Goal: Information Seeking & Learning: Compare options

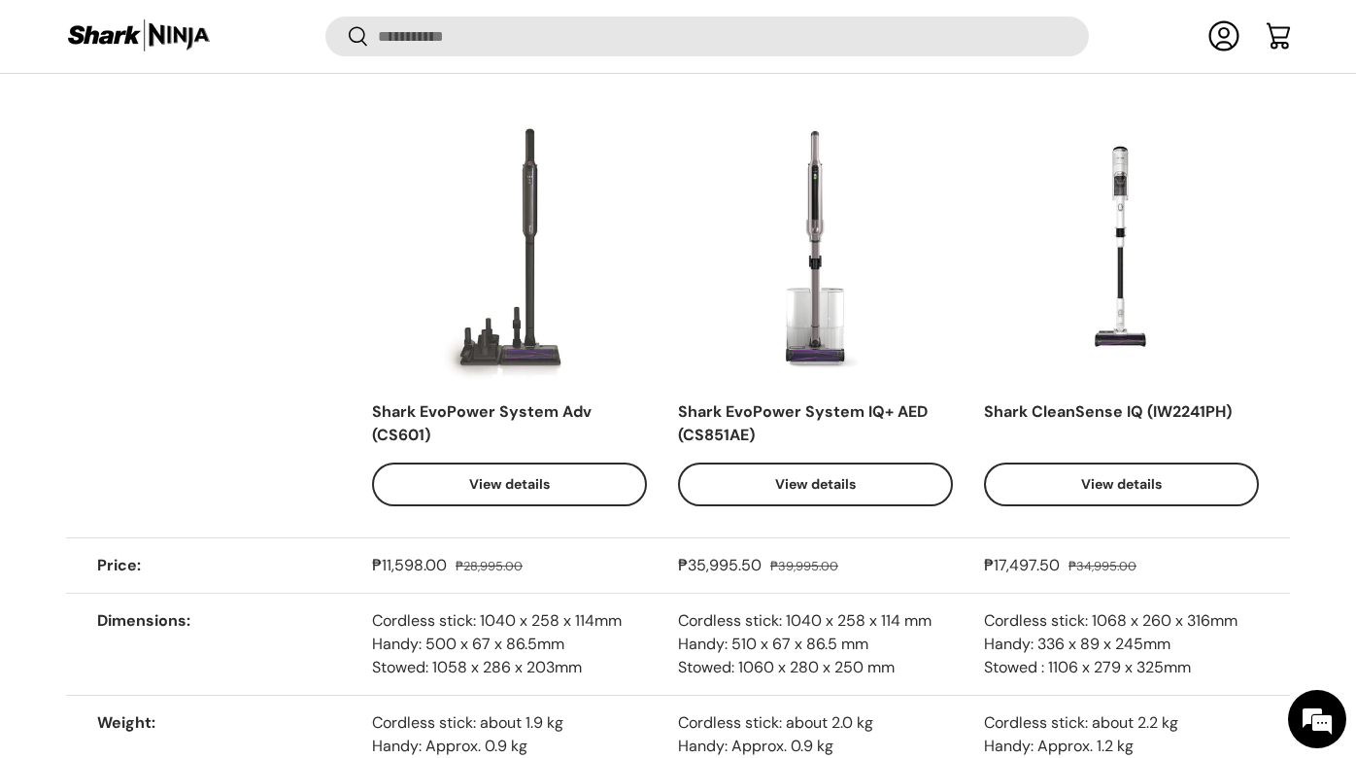
scroll to position [2651, 0]
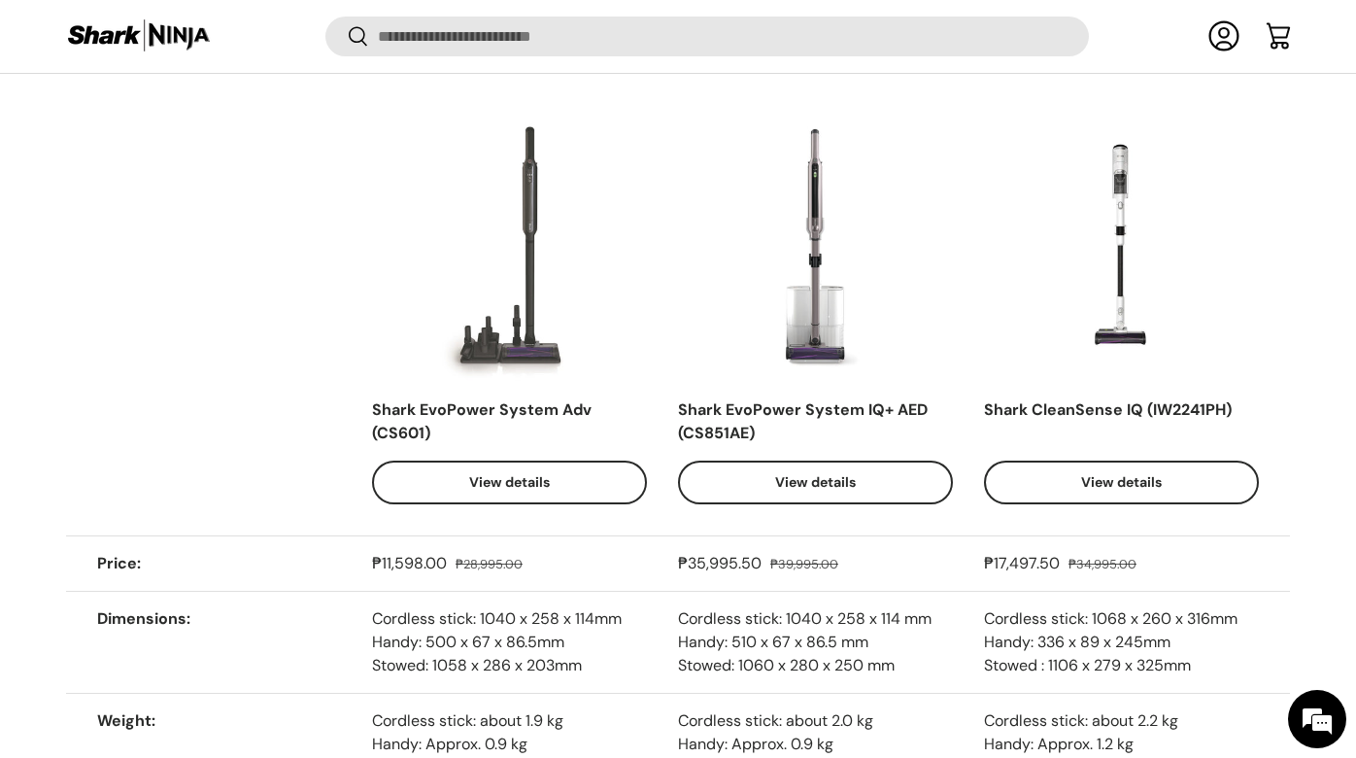
click at [400, 404] on div "Shark EvoPower System Adv (CS601)" at bounding box center [509, 421] width 275 height 47
click at [199, 370] on th "Facet" at bounding box center [219, 306] width 306 height 458
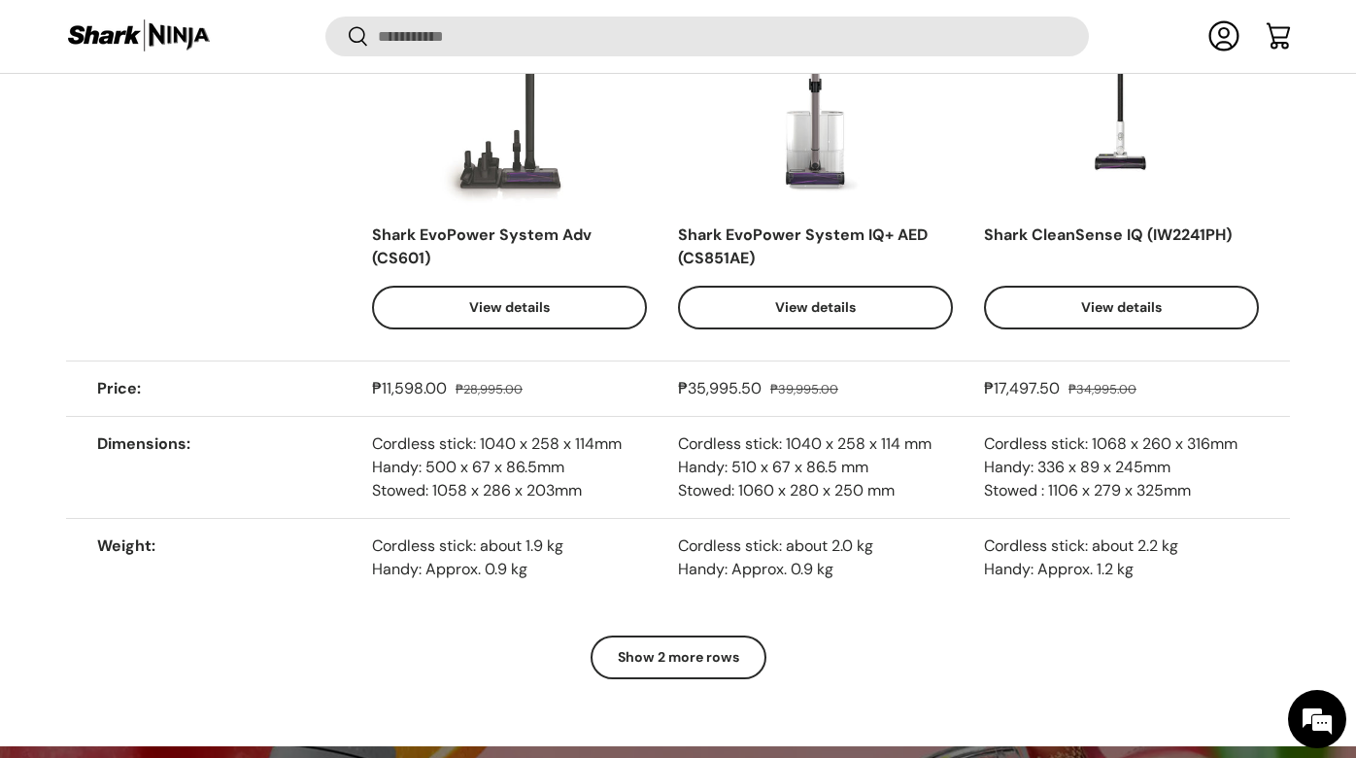
scroll to position [2832, 0]
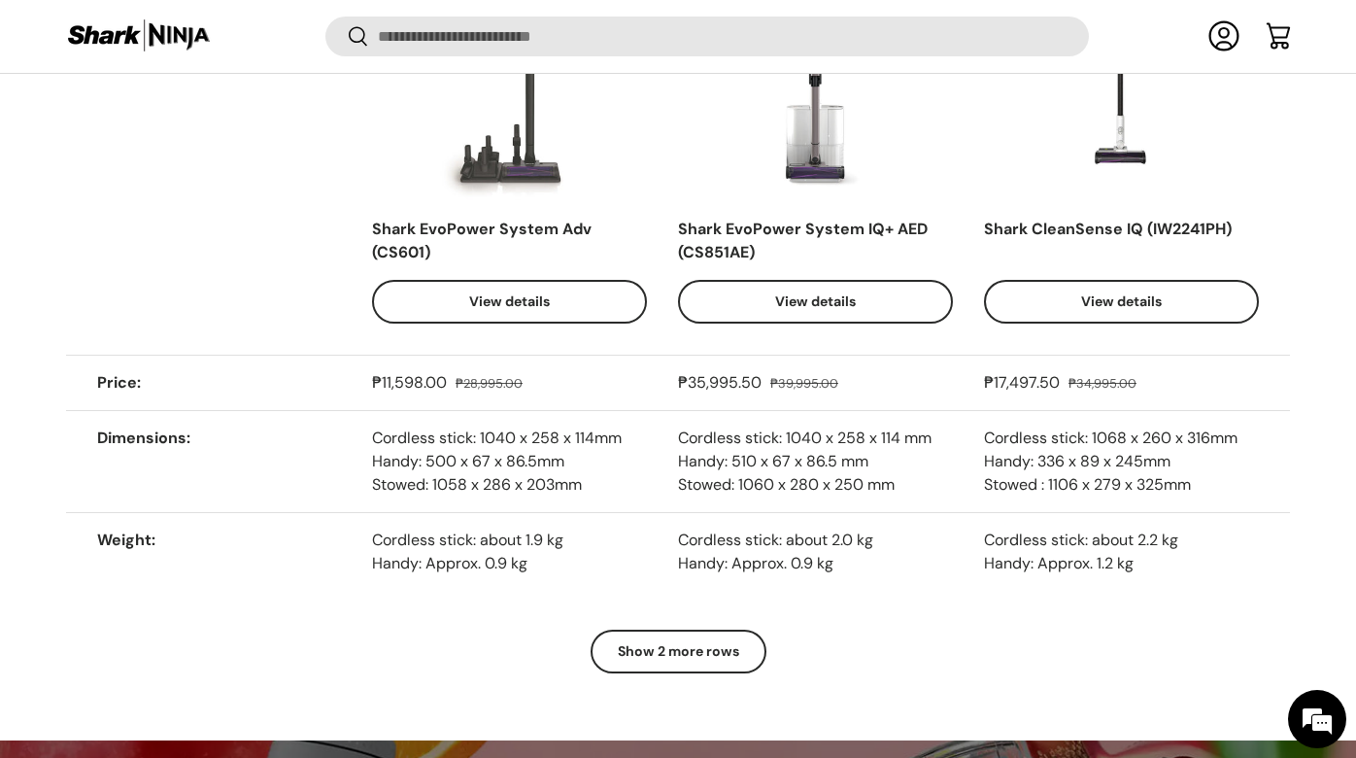
click at [768, 540] on span "Cordless stick: about 2.0 kg Handy: Approx. 0.9 kg" at bounding box center [775, 551] width 195 height 44
click at [440, 443] on span "Cordless stick: 1040 x 258 x 114mm Handy: 500 x 67 x 86.5mm Stowed: 1058 x 286 …" at bounding box center [497, 460] width 250 height 67
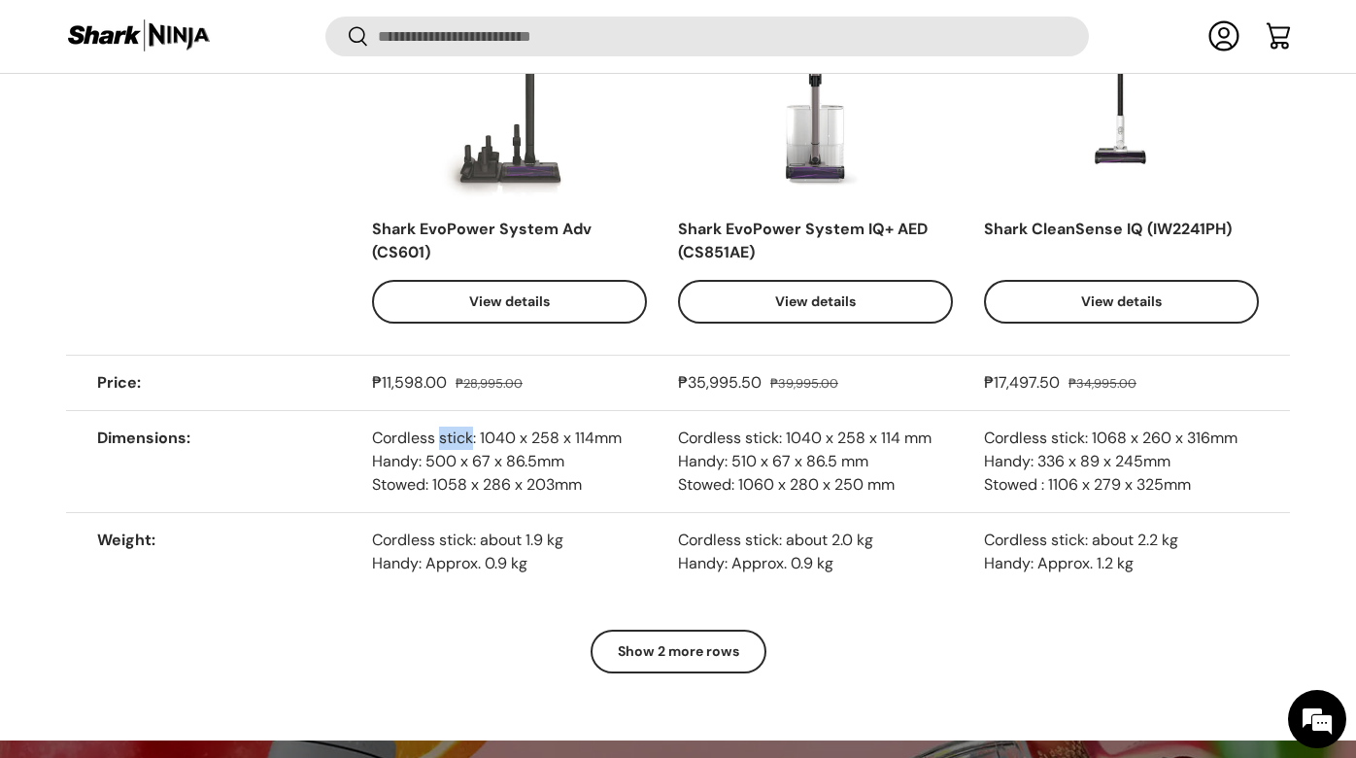
click at [440, 443] on span "Cordless stick: 1040 x 258 x 114mm Handy: 500 x 67 x 86.5mm Stowed: 1058 x 286 …" at bounding box center [497, 460] width 250 height 67
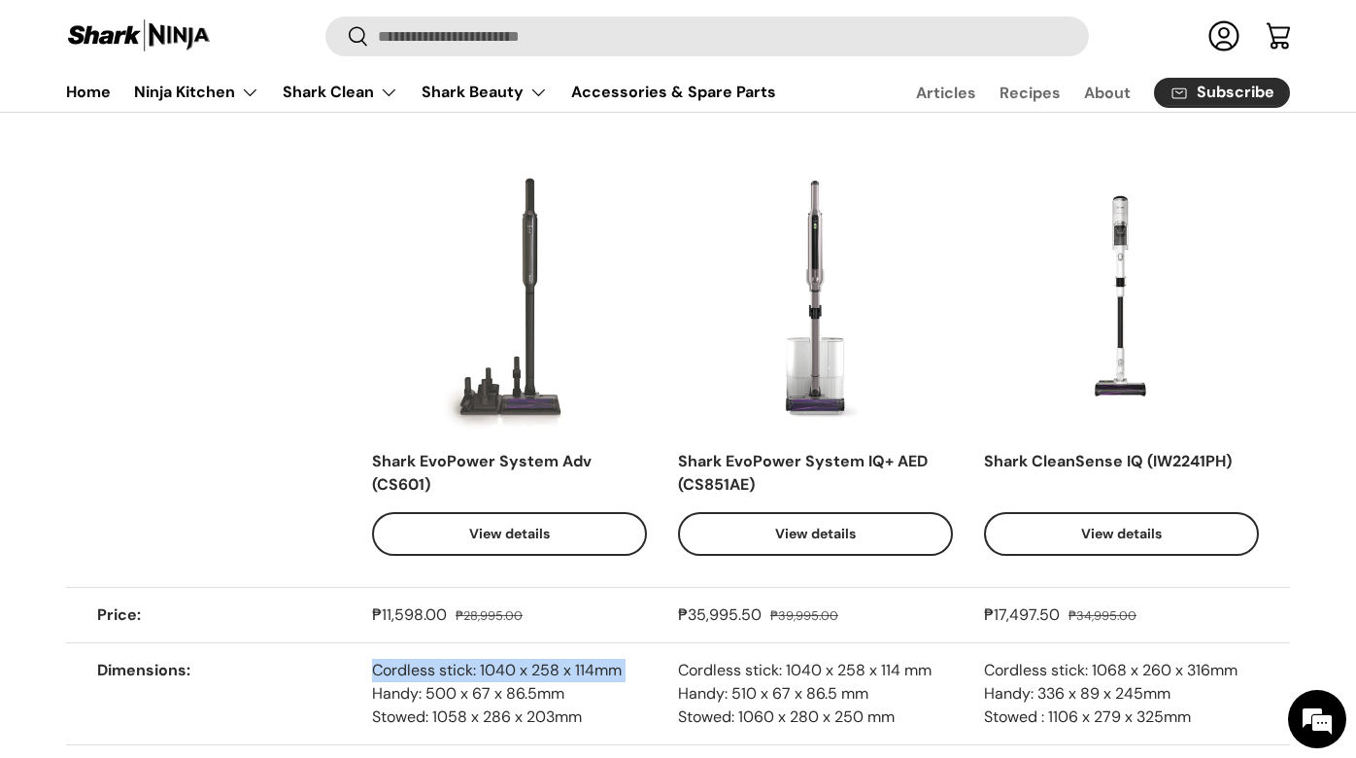
scroll to position [2588, 0]
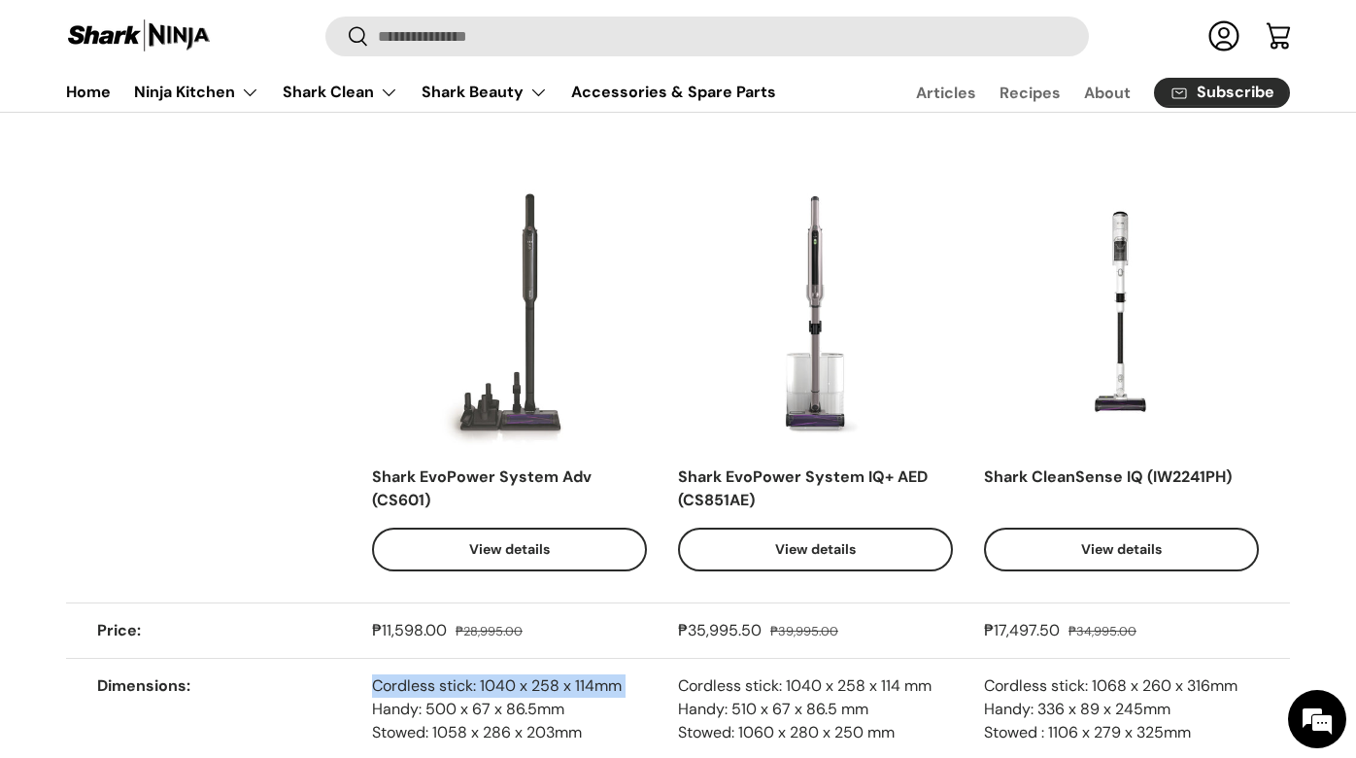
click at [1120, 551] on link "View details" at bounding box center [1121, 549] width 275 height 44
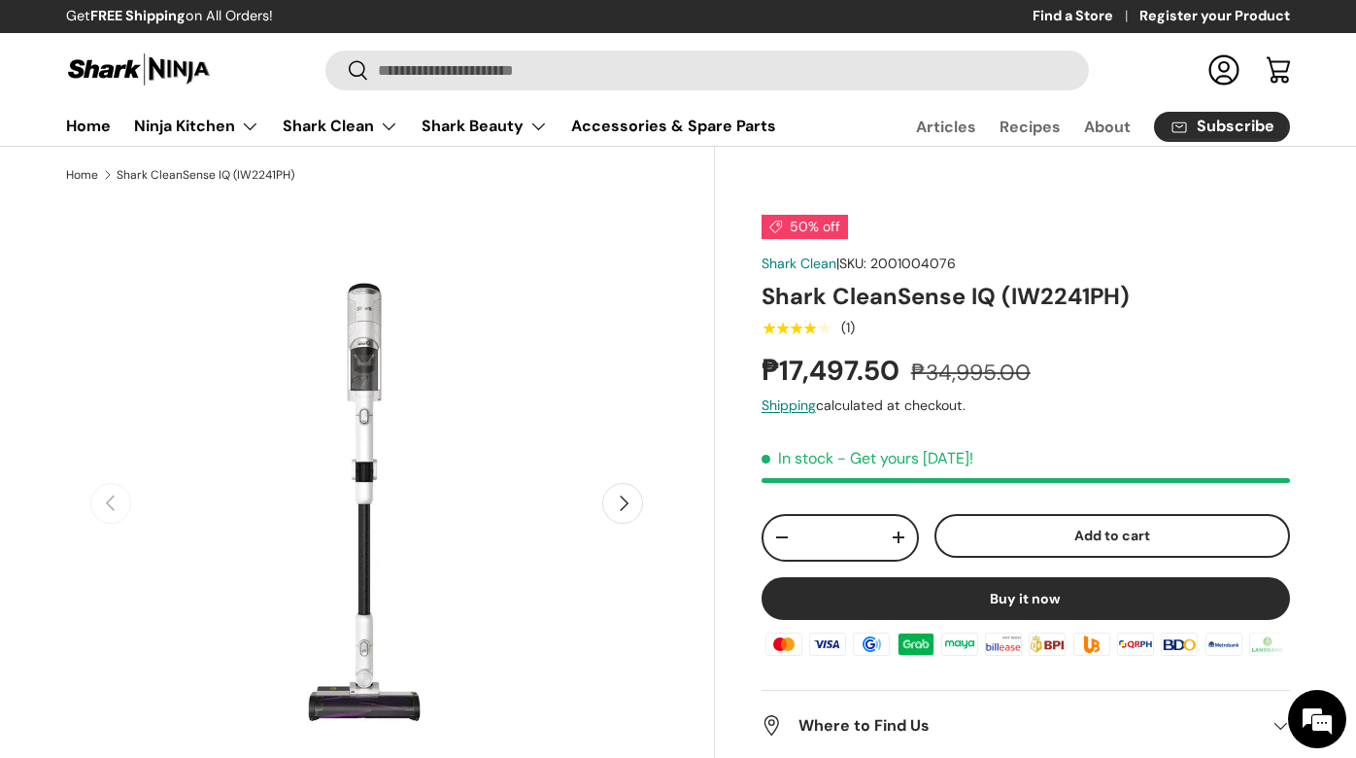
click at [614, 506] on button "Next" at bounding box center [622, 503] width 41 height 41
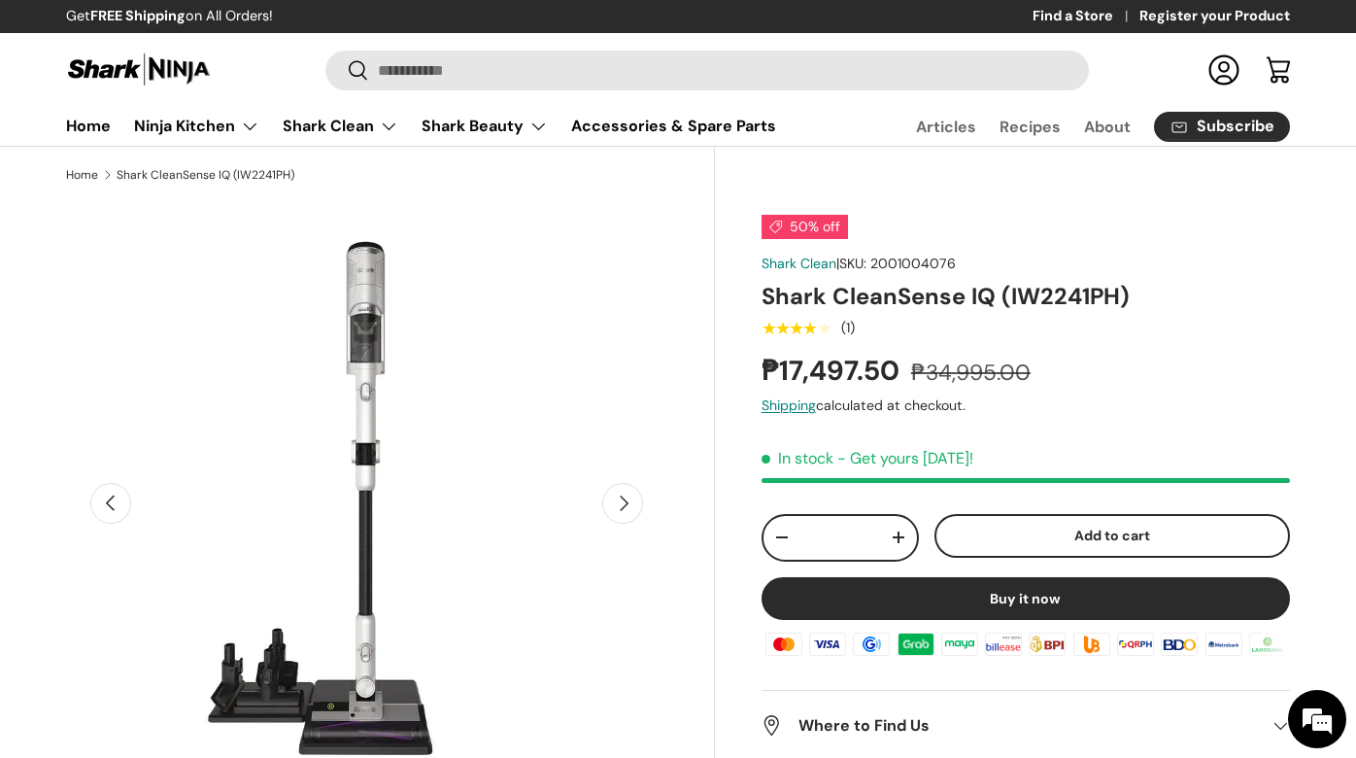
click at [614, 506] on button "Next" at bounding box center [622, 503] width 41 height 41
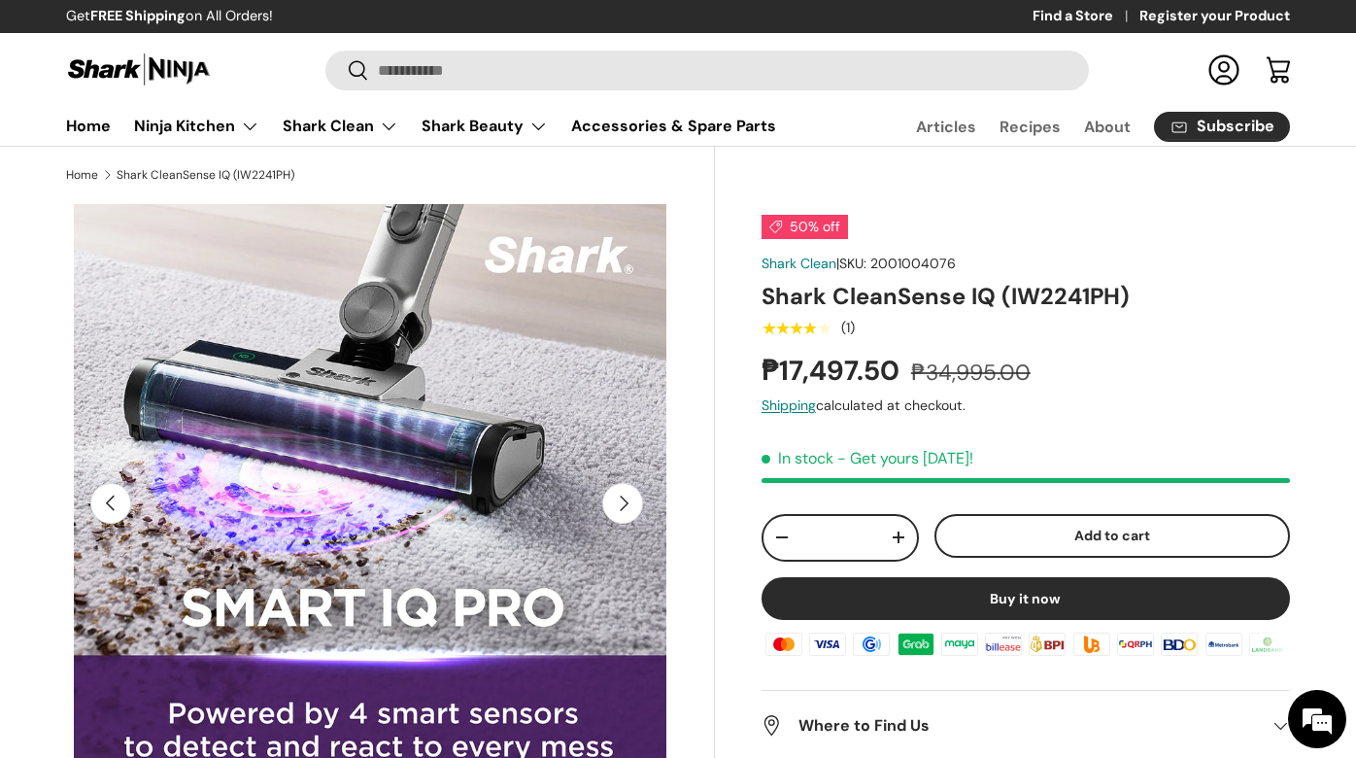
scroll to position [0, 1222]
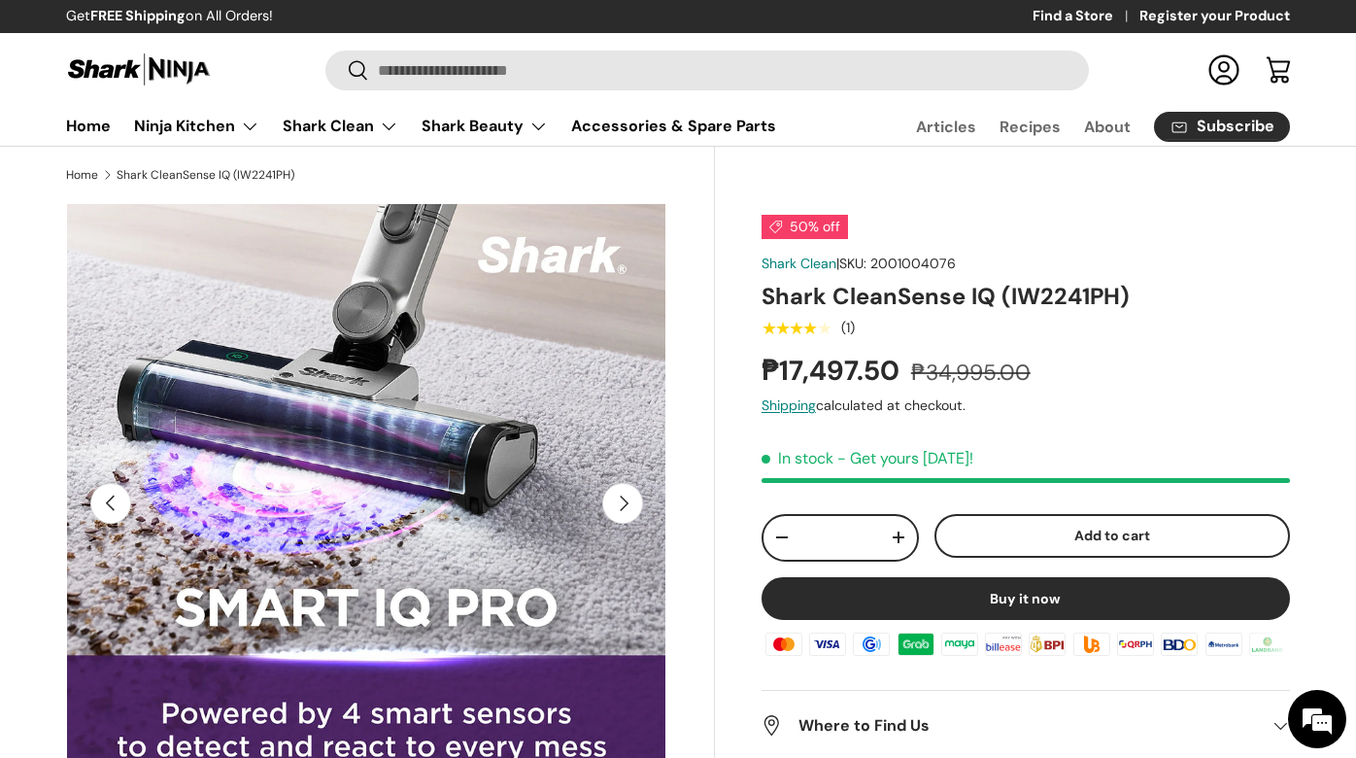
click at [614, 506] on button "Next" at bounding box center [622, 503] width 41 height 41
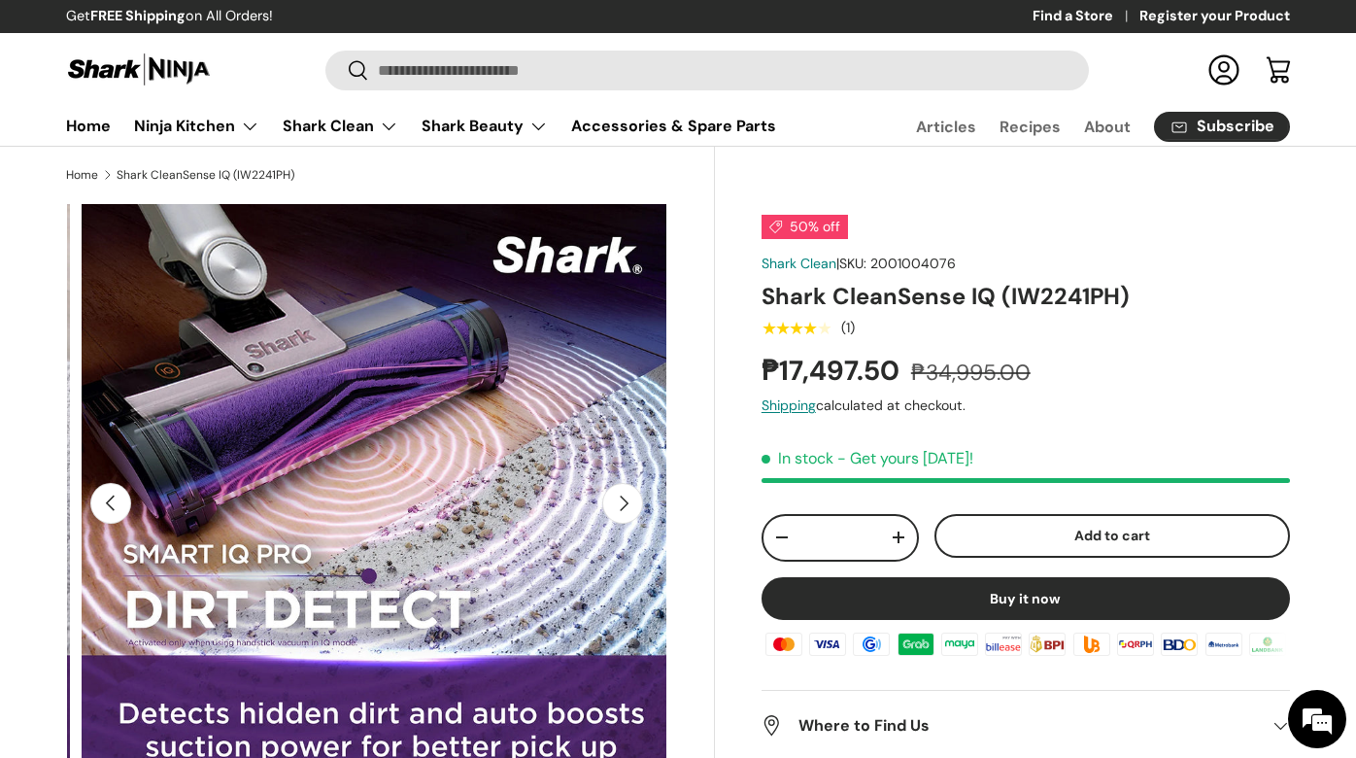
scroll to position [0, 1832]
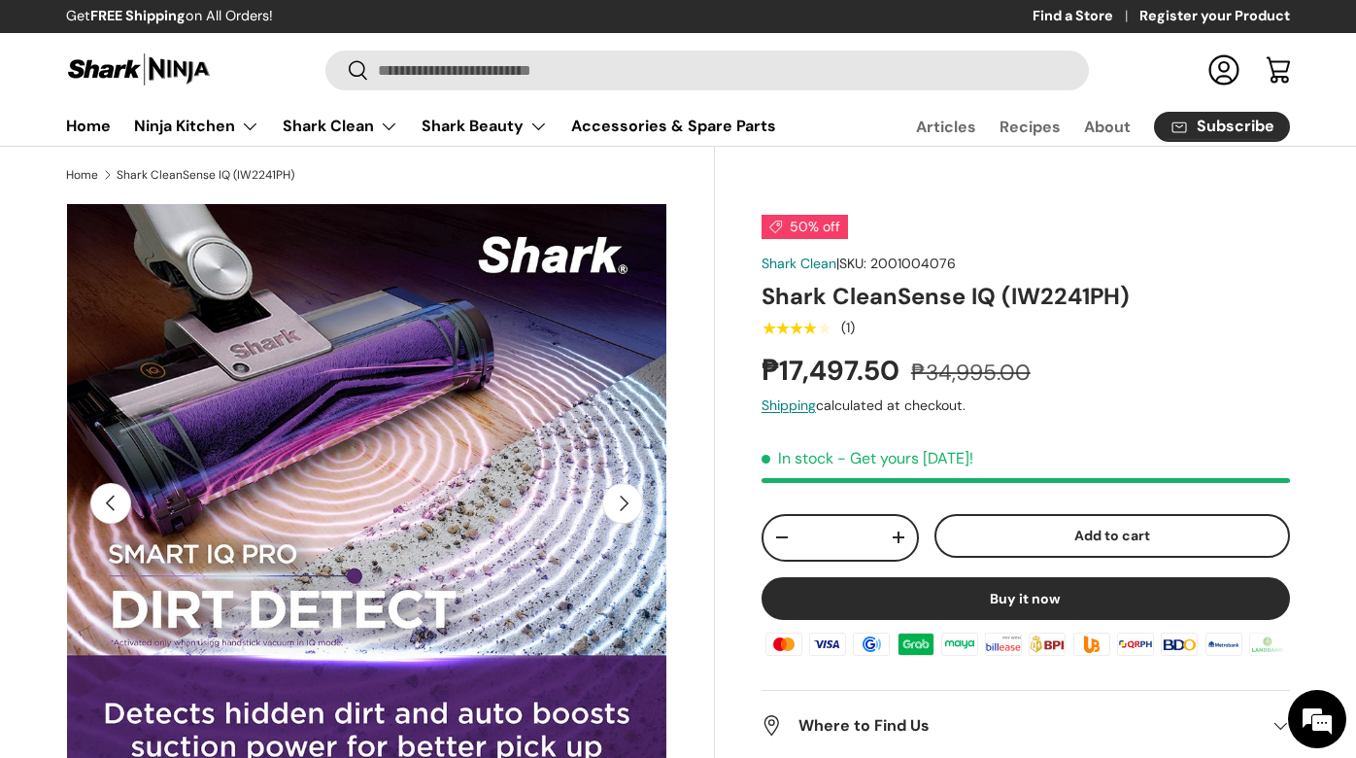
click at [614, 506] on button "Next" at bounding box center [622, 503] width 41 height 41
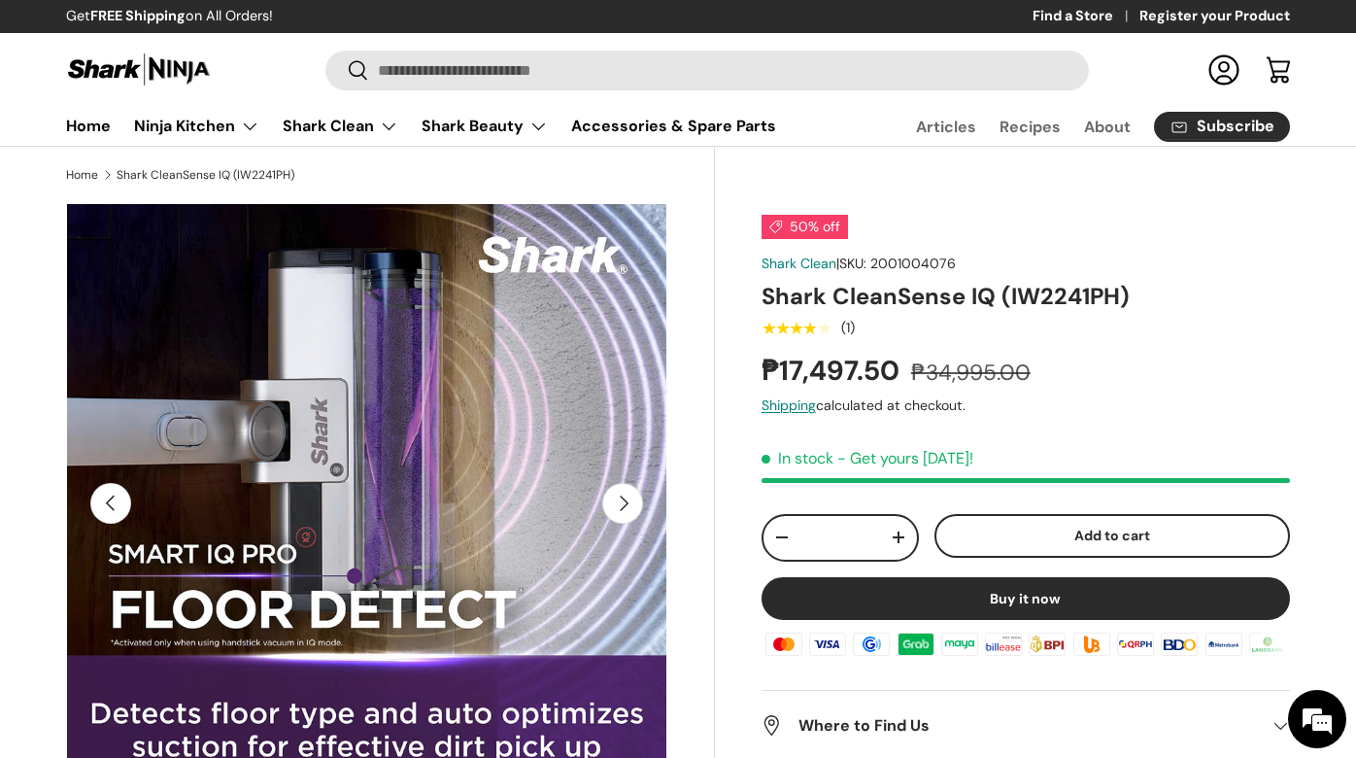
click at [614, 506] on button "Next" at bounding box center [622, 503] width 41 height 41
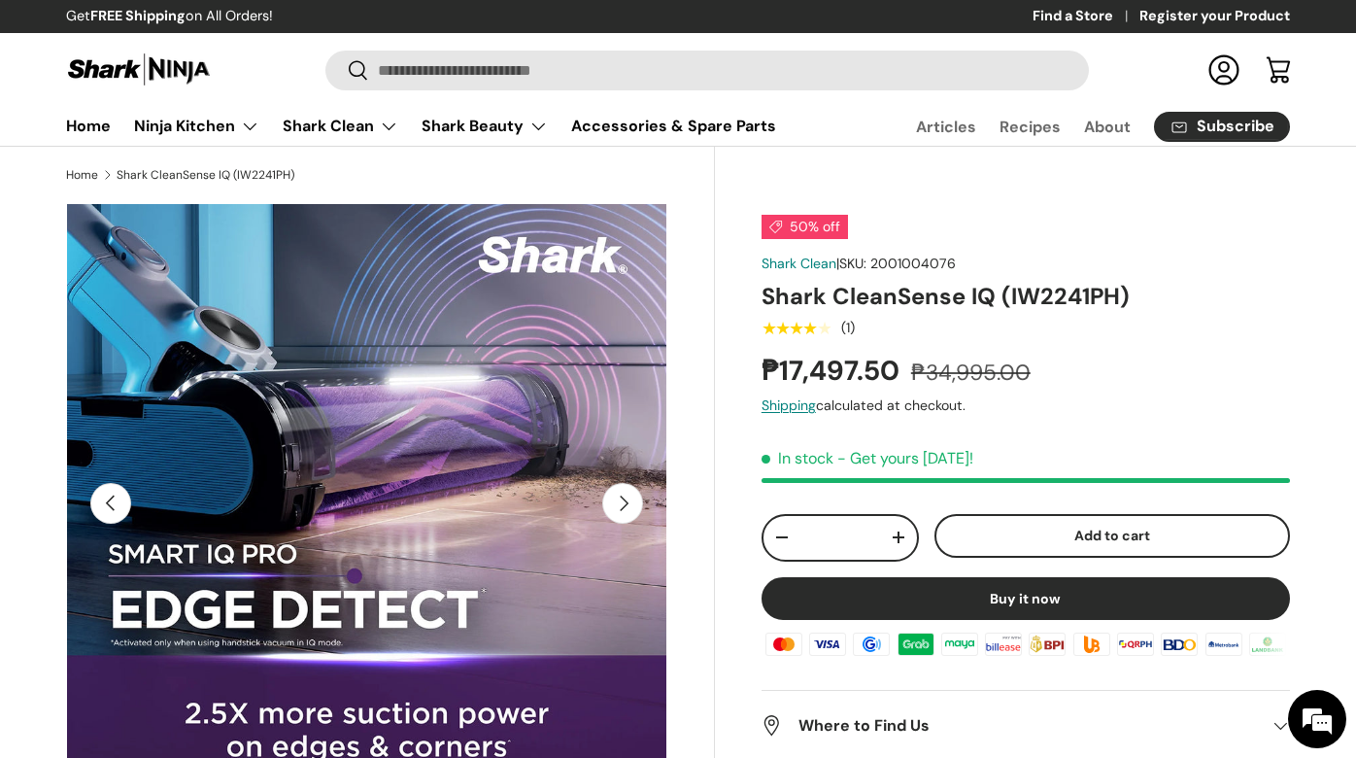
click at [614, 506] on button "Next" at bounding box center [622, 503] width 41 height 41
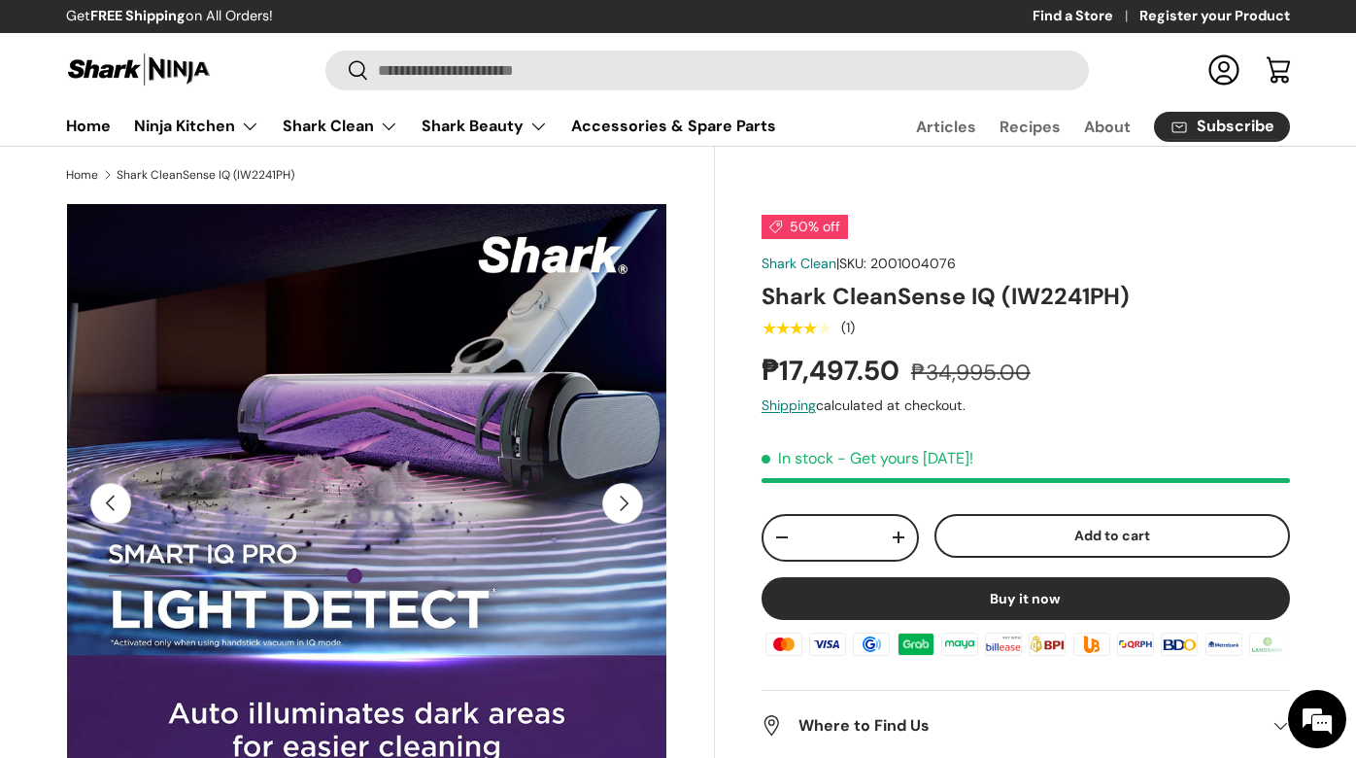
scroll to position [0, 191]
click at [614, 506] on button "Next" at bounding box center [622, 503] width 41 height 41
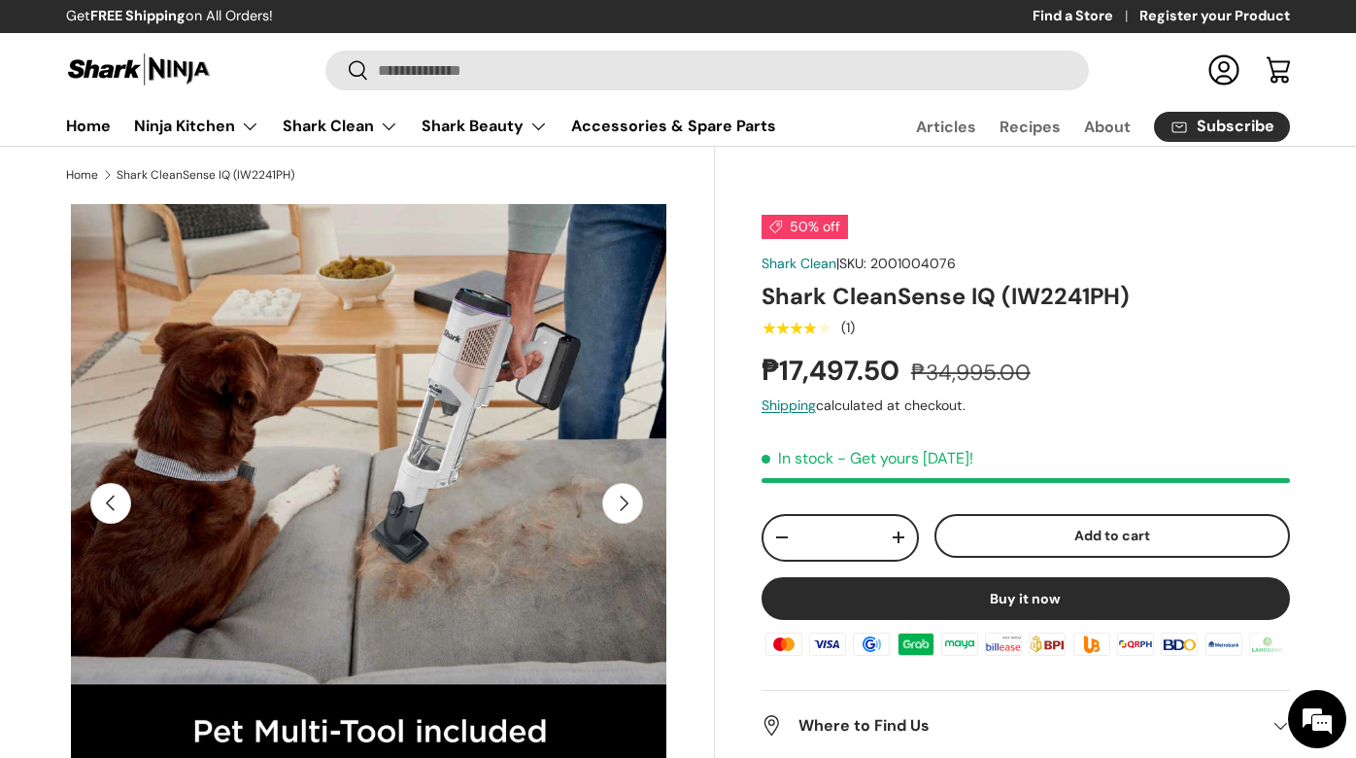
scroll to position [0, 4275]
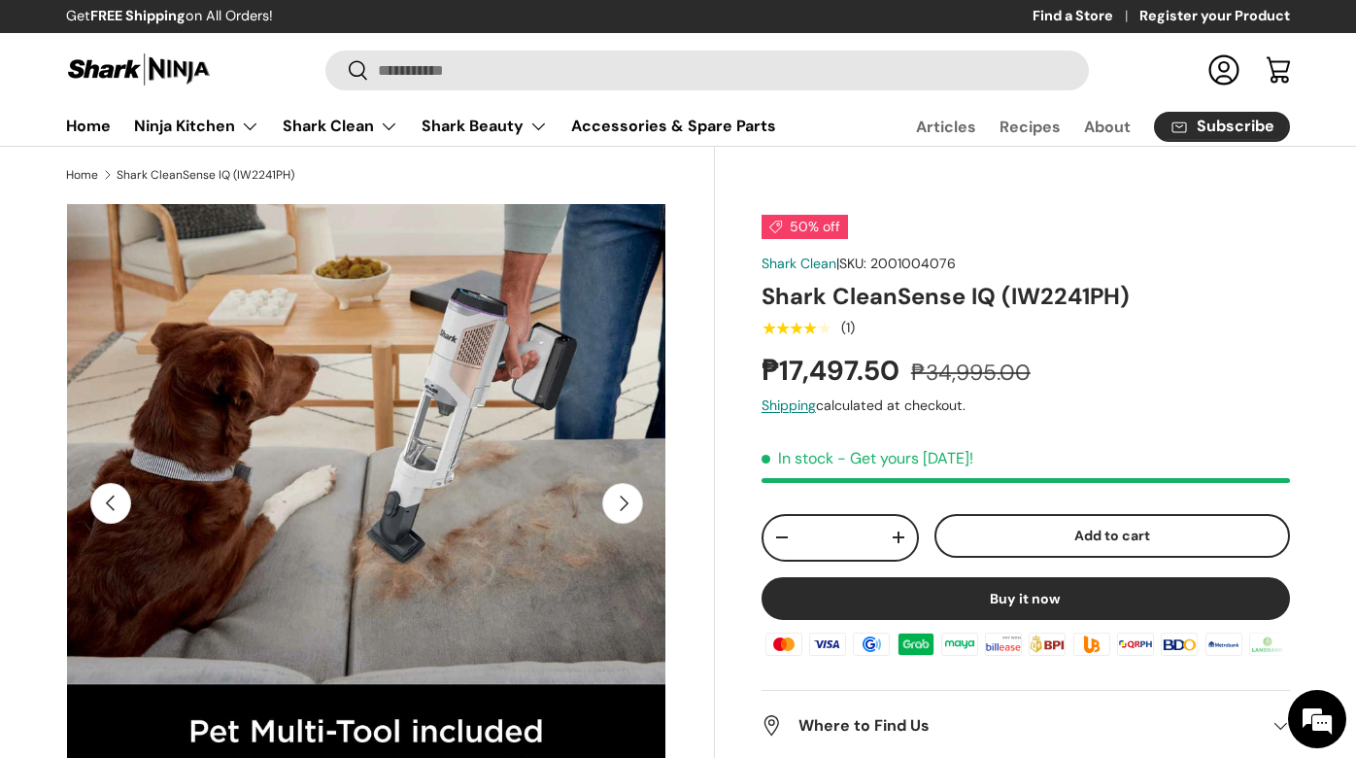
click at [614, 506] on button "Next" at bounding box center [622, 503] width 41 height 41
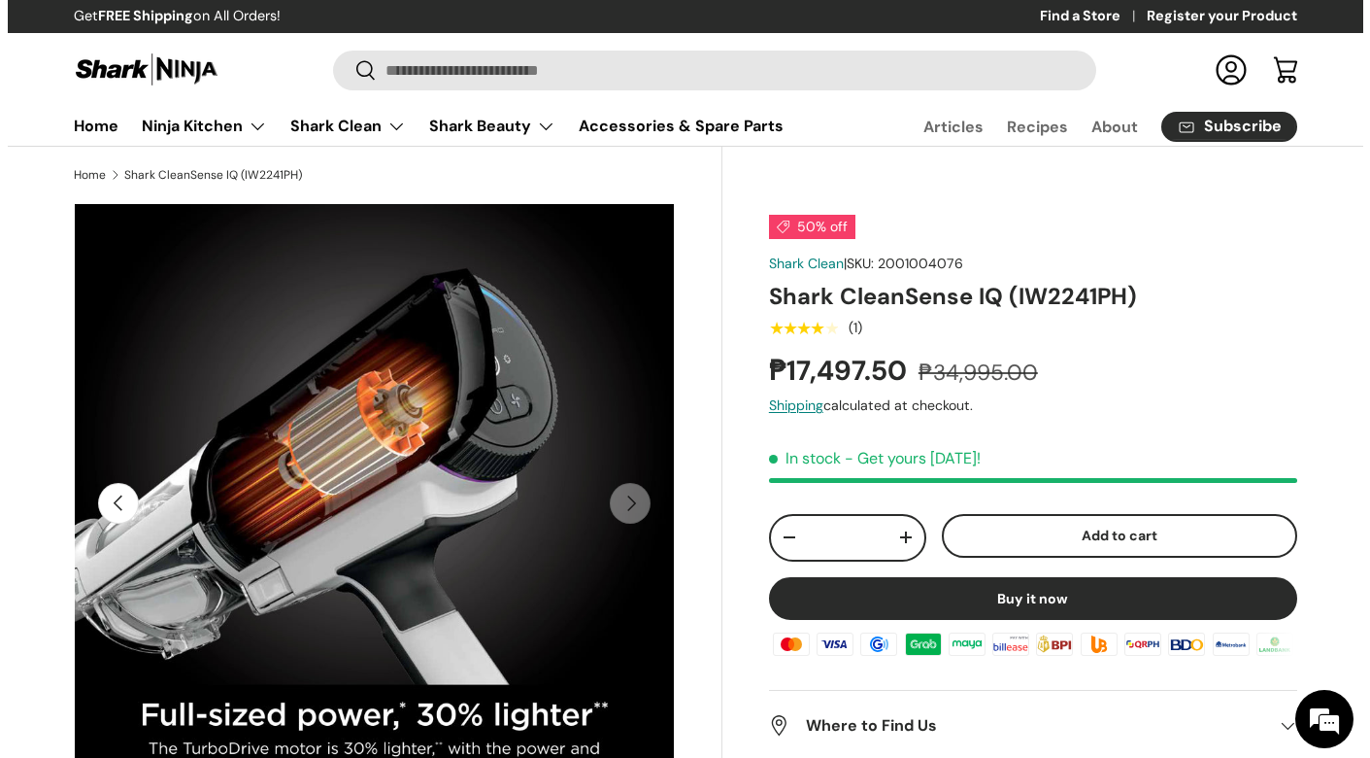
scroll to position [0, 0]
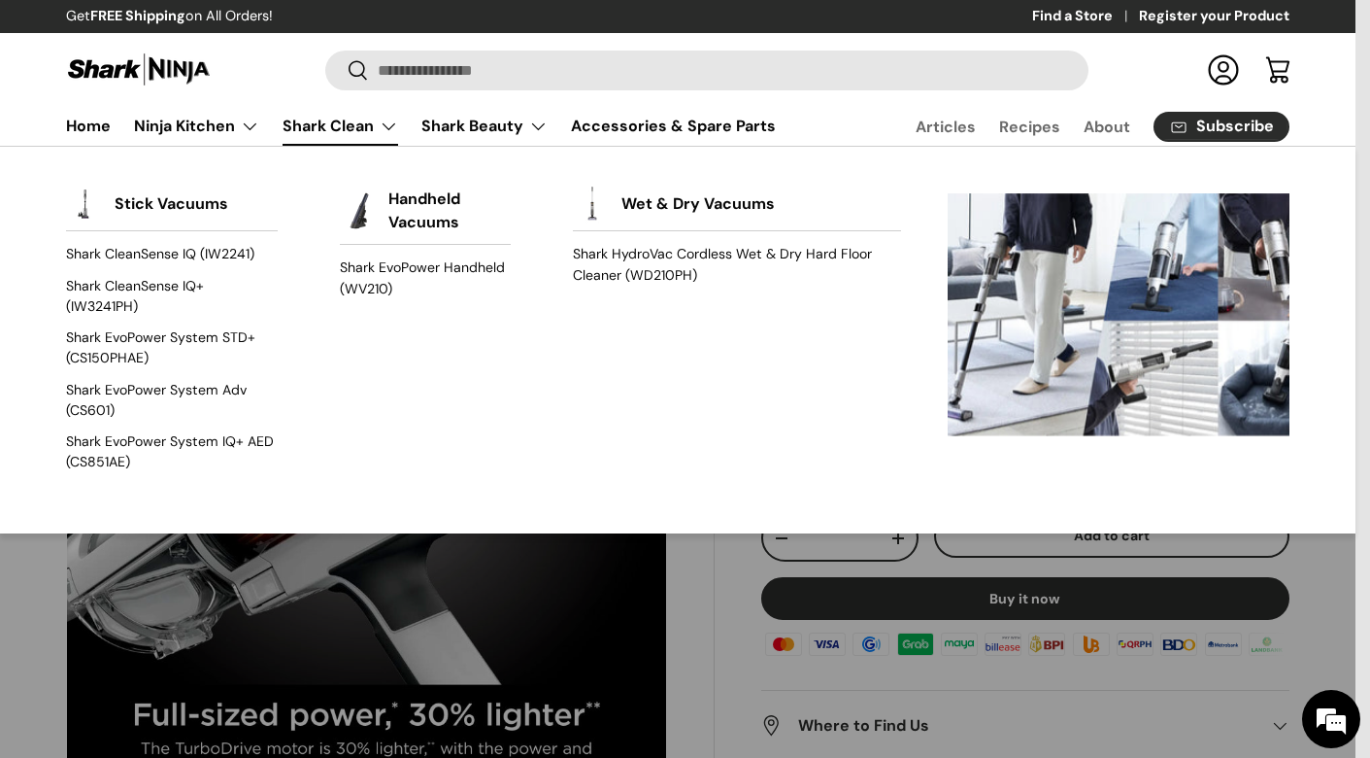
click at [345, 119] on link "Shark Clean" at bounding box center [341, 126] width 116 height 39
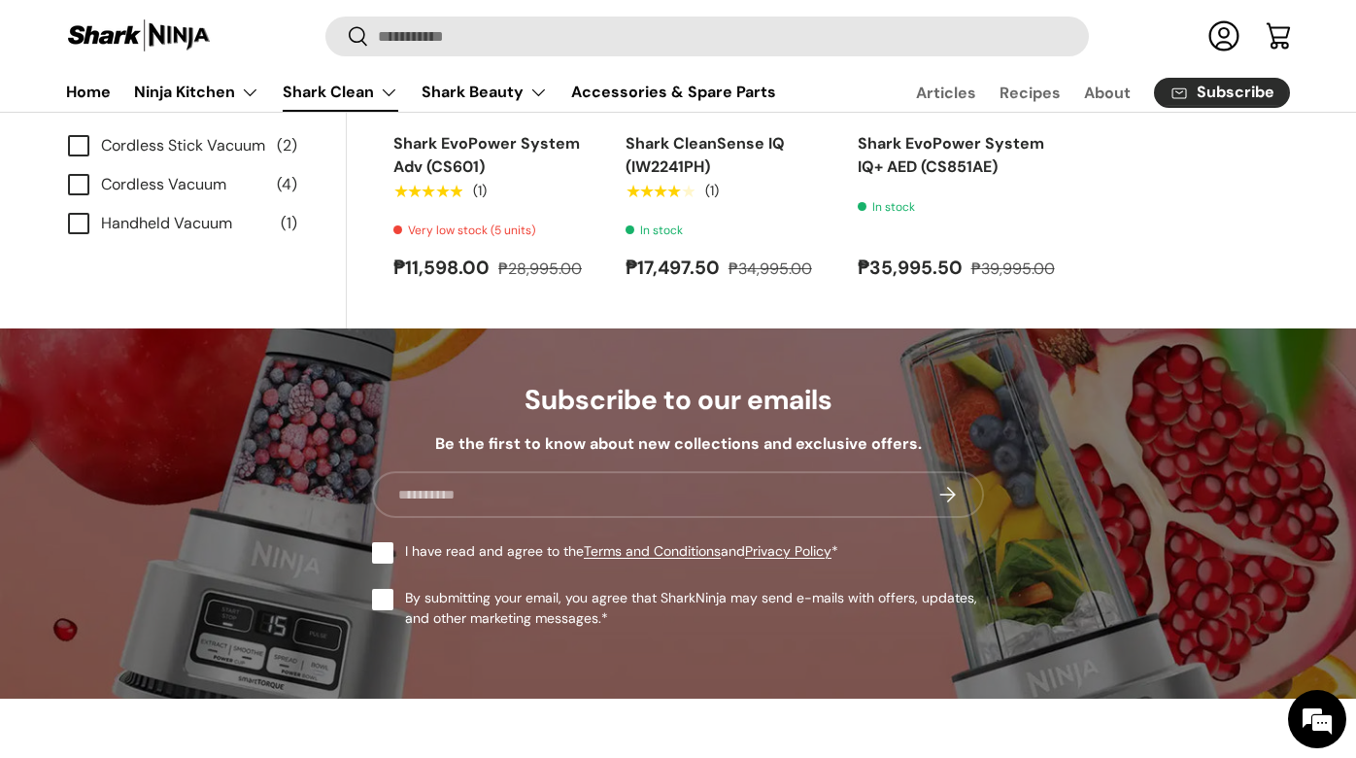
scroll to position [2020, 0]
